Goal: Task Accomplishment & Management: Use online tool/utility

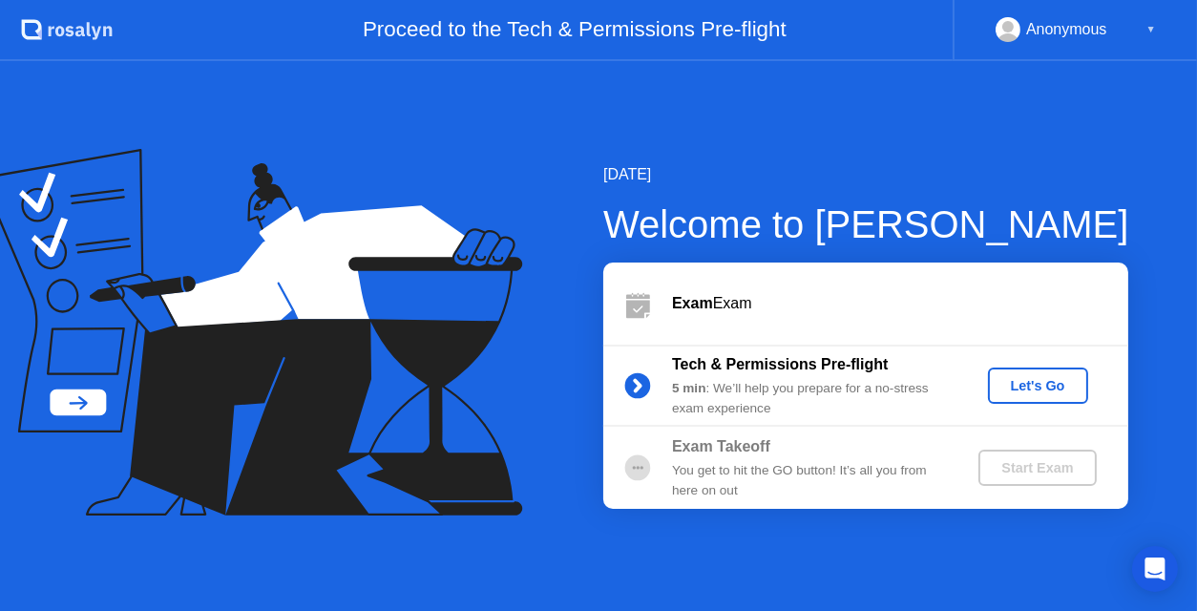
click at [1062, 389] on div "Let's Go" at bounding box center [1038, 385] width 85 height 15
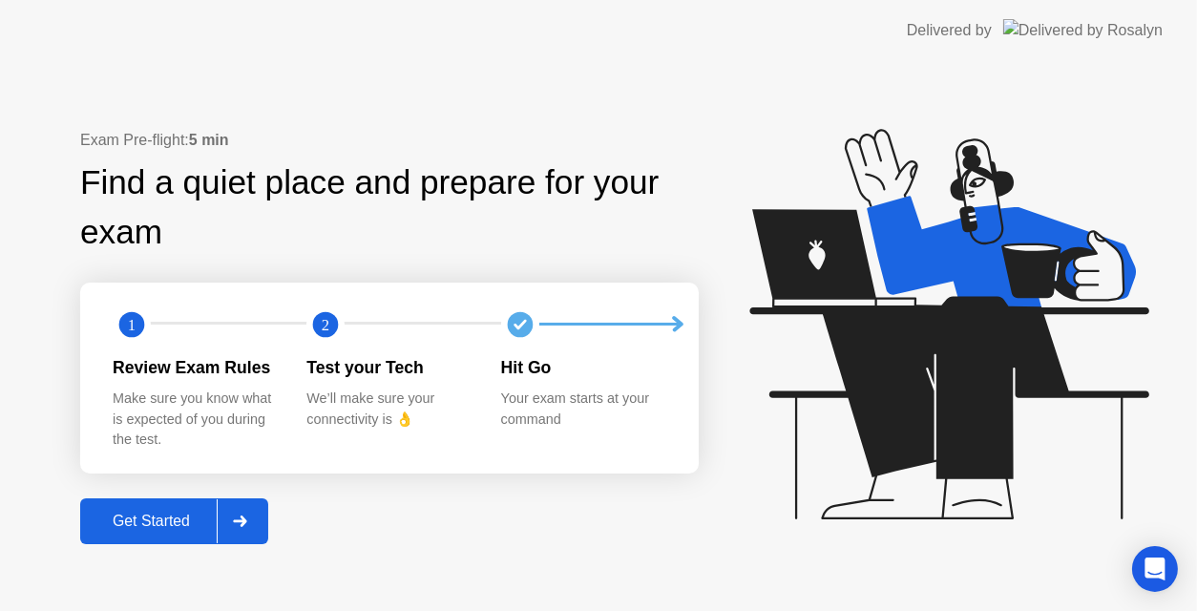
click at [132, 513] on div "Get Started" at bounding box center [151, 521] width 131 height 17
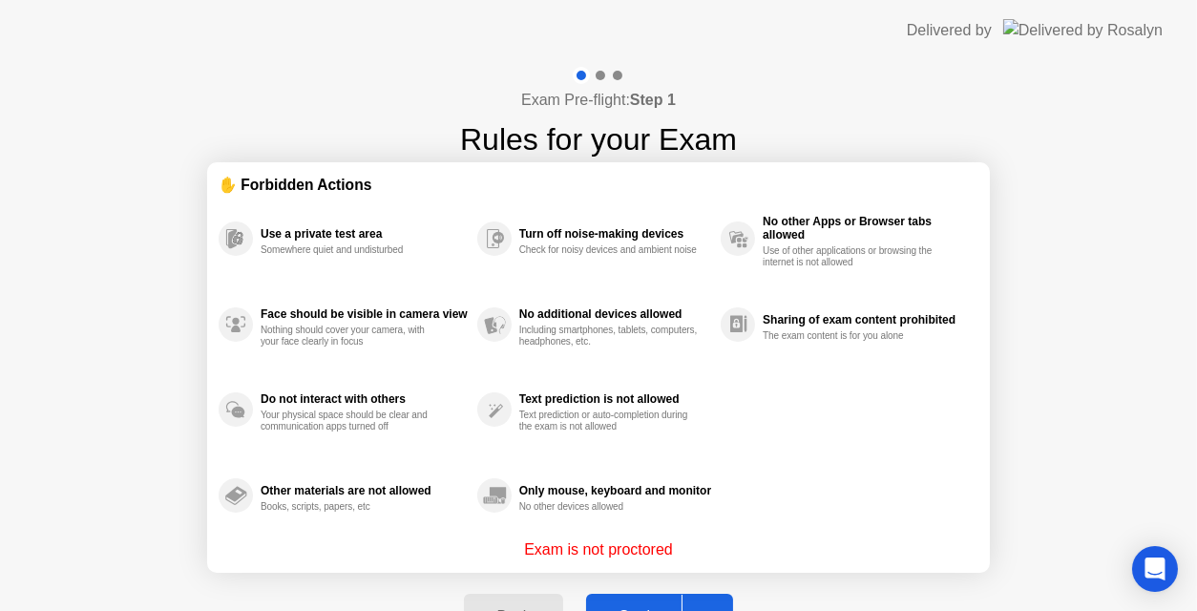
click at [719, 600] on div at bounding box center [705, 617] width 46 height 44
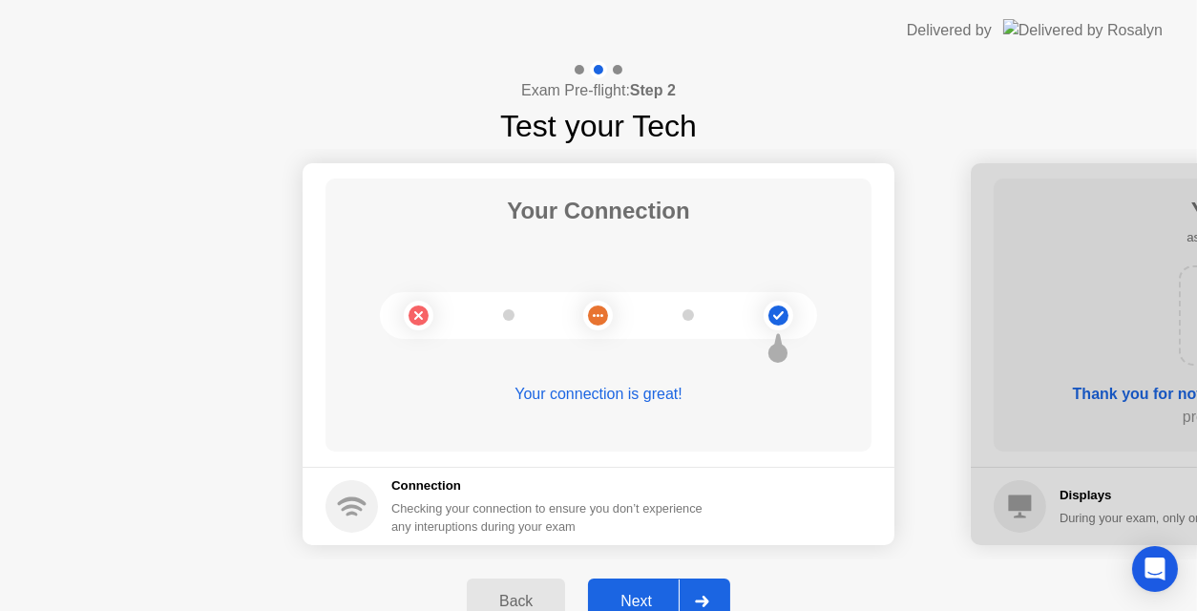
click at [719, 600] on div at bounding box center [702, 602] width 46 height 44
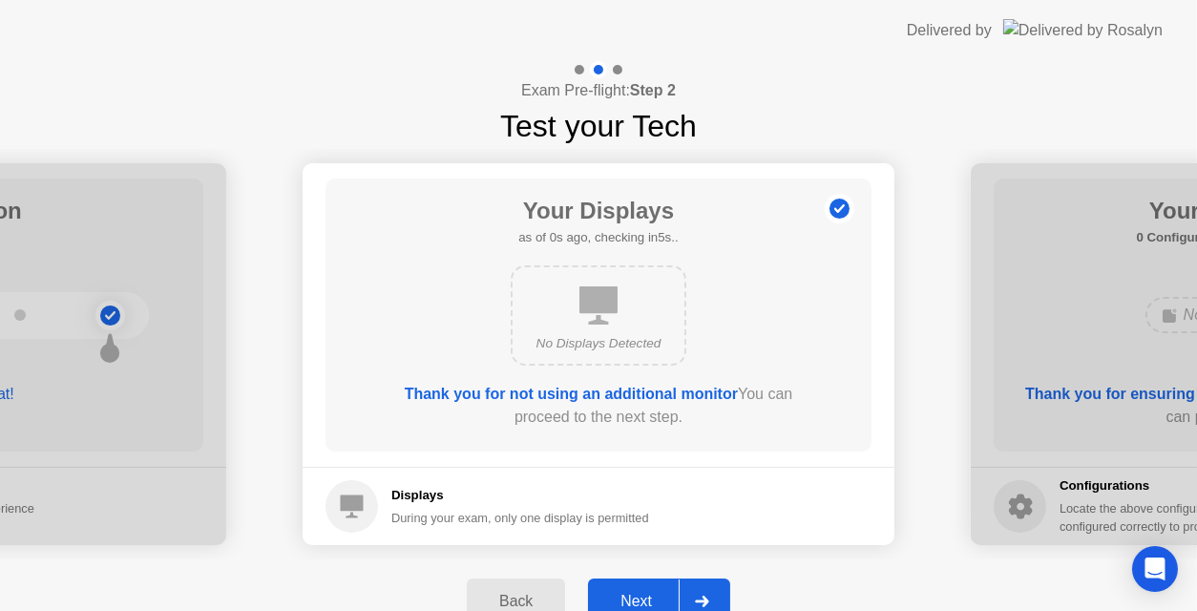
click at [689, 594] on div at bounding box center [702, 602] width 46 height 44
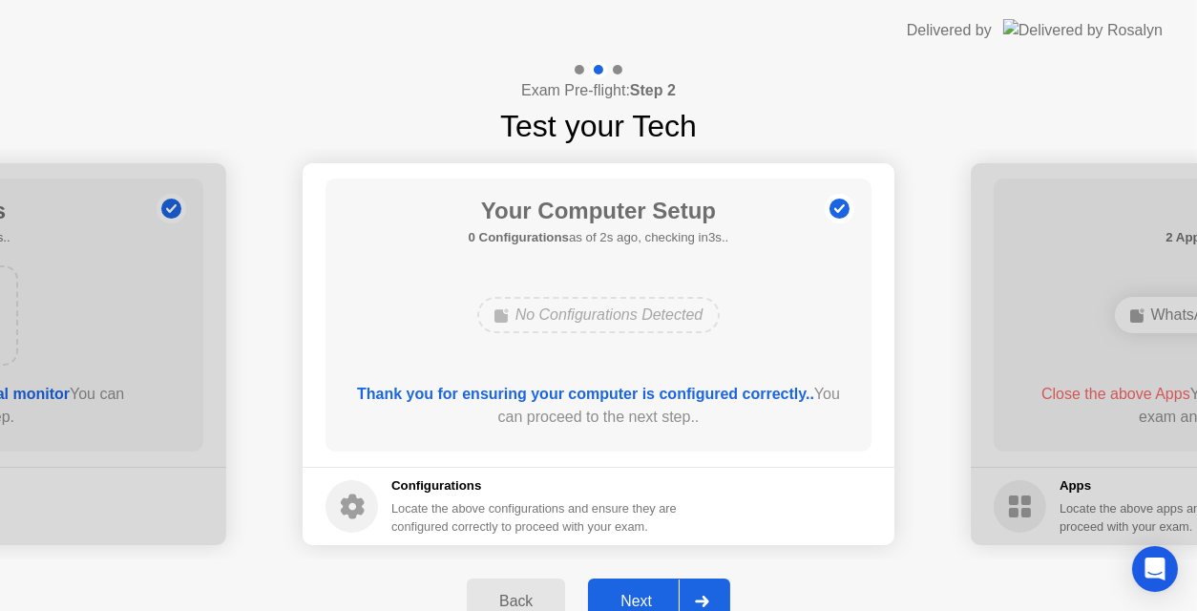
click at [708, 590] on div at bounding box center [702, 602] width 46 height 44
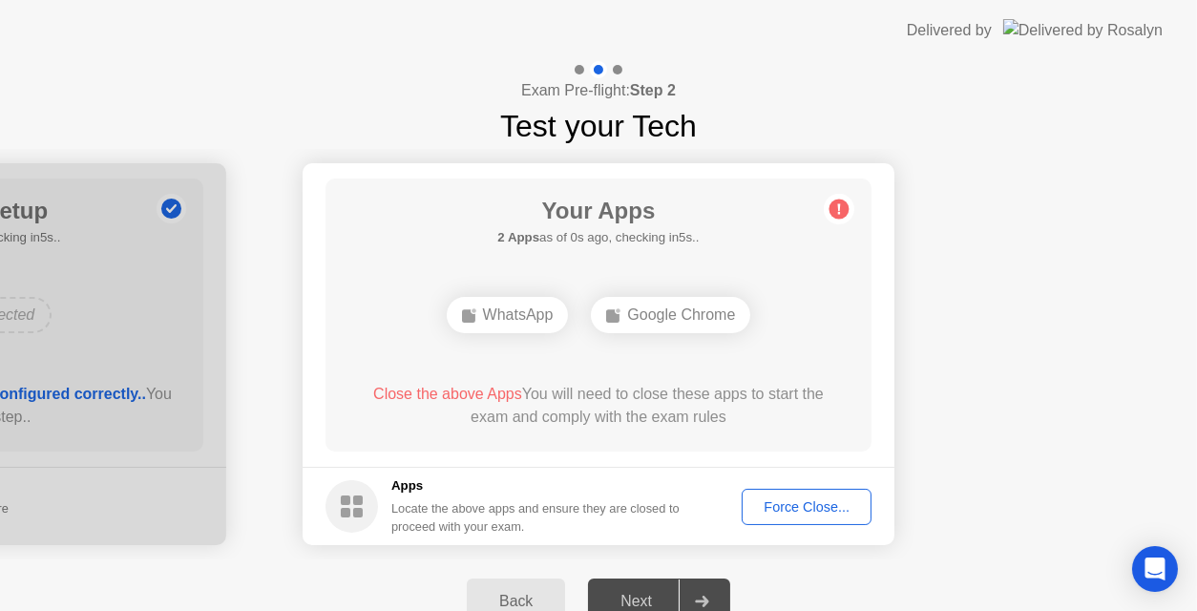
click at [827, 509] on div "Force Close..." at bounding box center [806, 506] width 116 height 15
click at [826, 504] on div "Force Close..." at bounding box center [806, 506] width 116 height 15
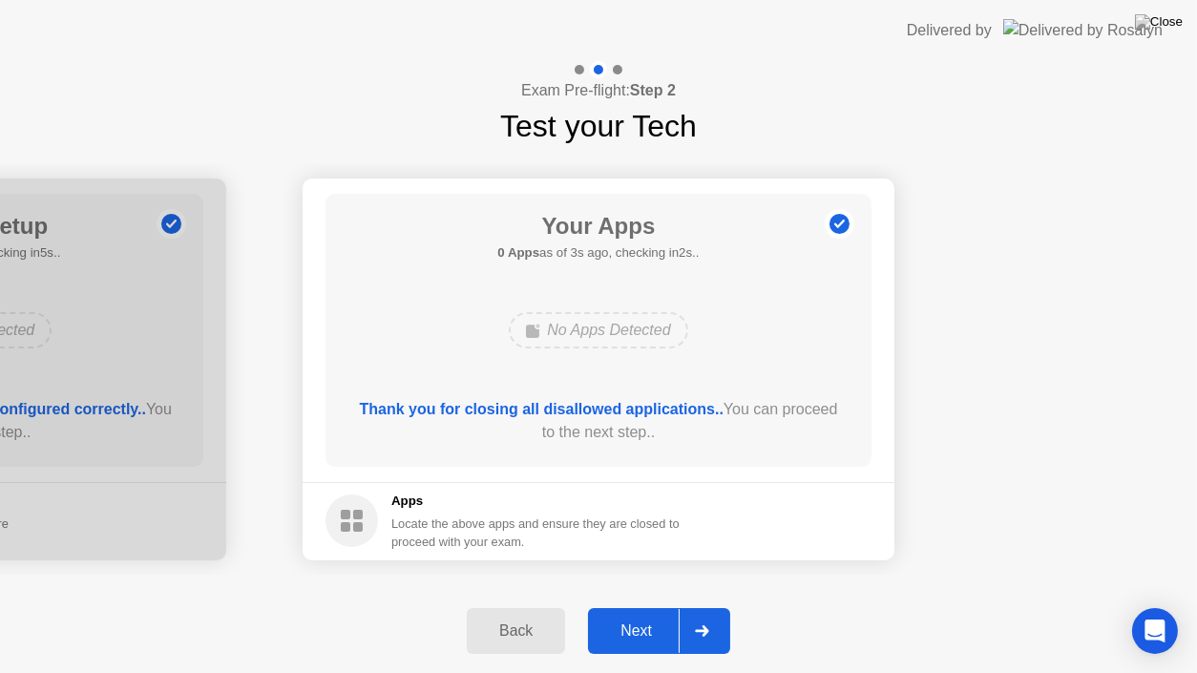
click at [719, 610] on div at bounding box center [702, 631] width 46 height 44
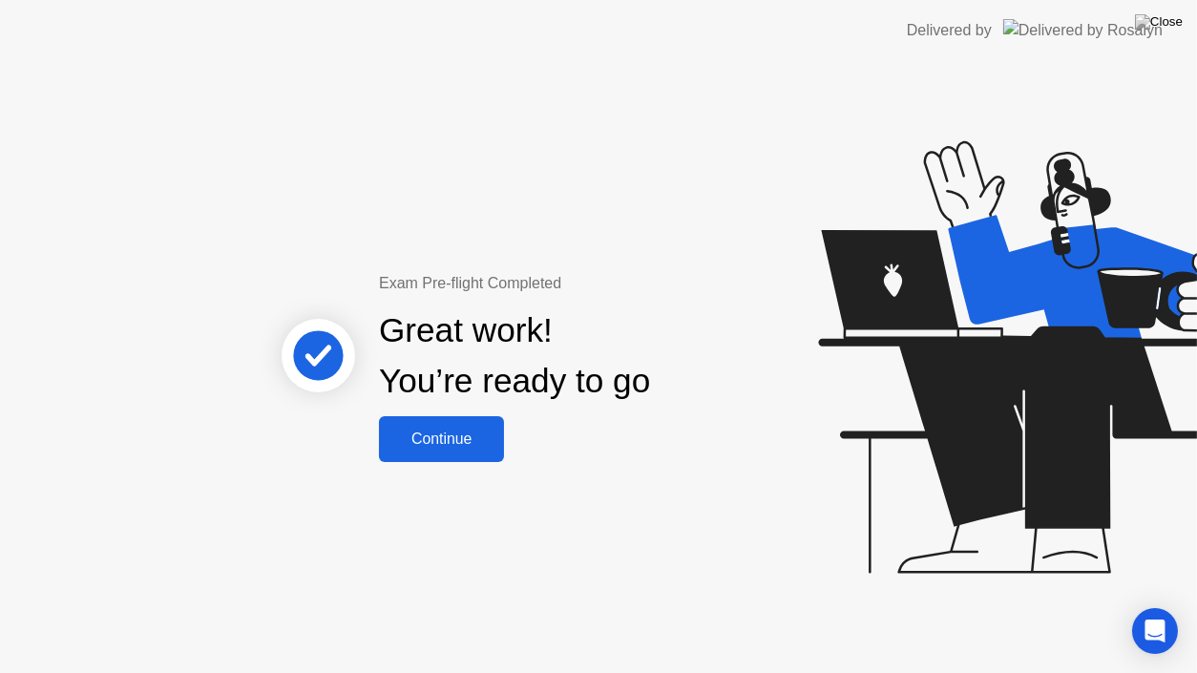
click at [498, 431] on div "Continue" at bounding box center [442, 439] width 114 height 17
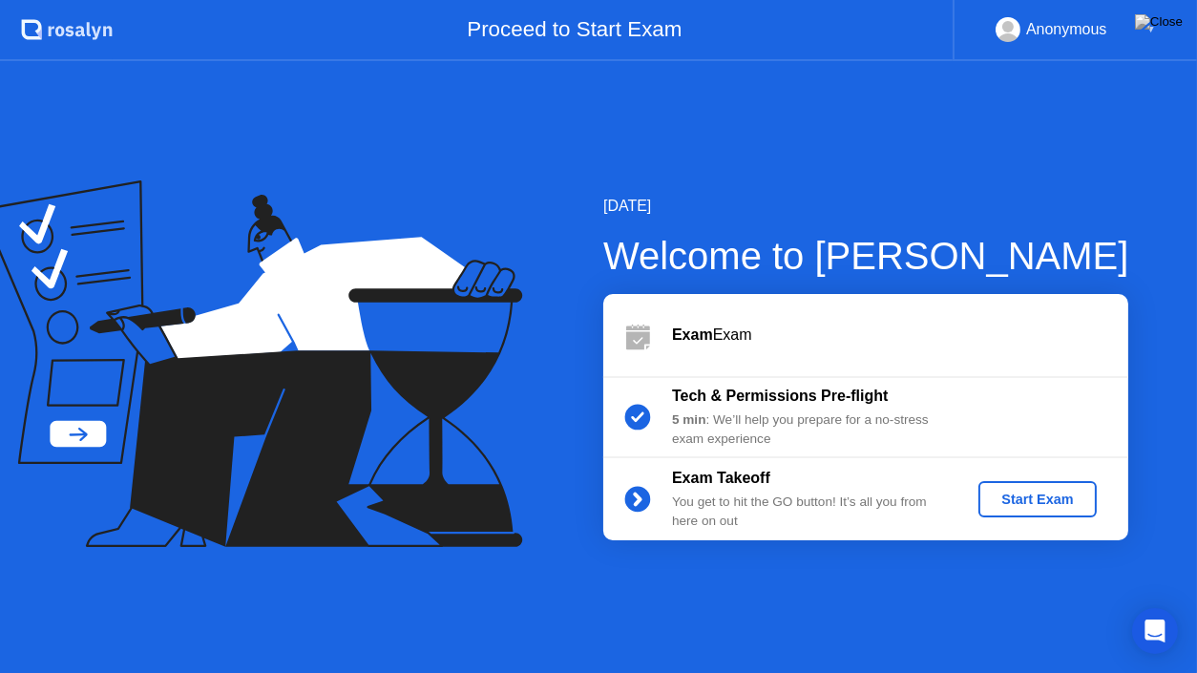
click at [1053, 492] on div "Start Exam" at bounding box center [1037, 499] width 102 height 15
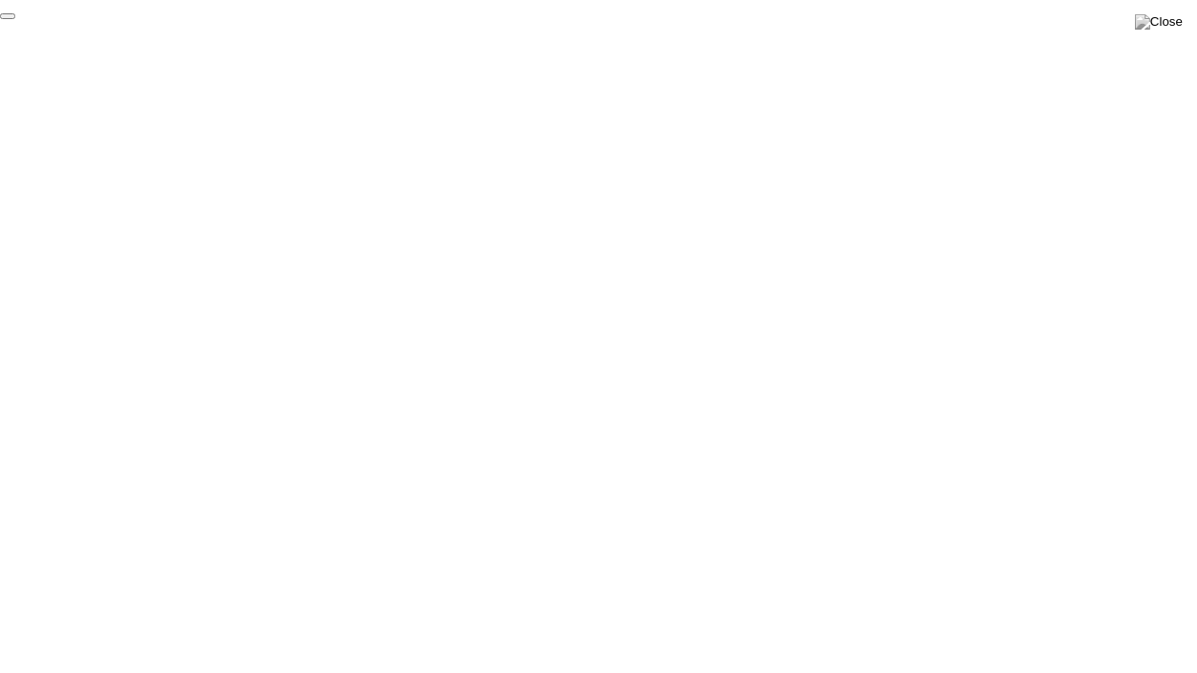
click div "End Proctoring Session"
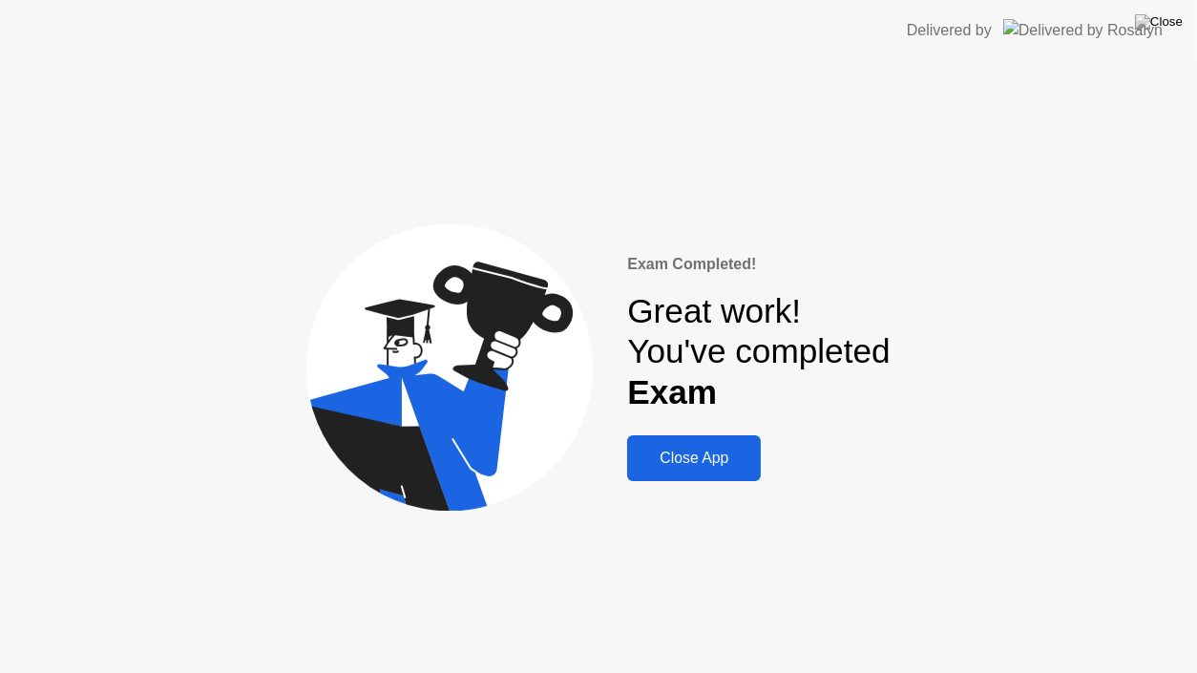
click at [730, 478] on button "Close App" at bounding box center [694, 458] width 134 height 46
